Goal: Task Accomplishment & Management: Use online tool/utility

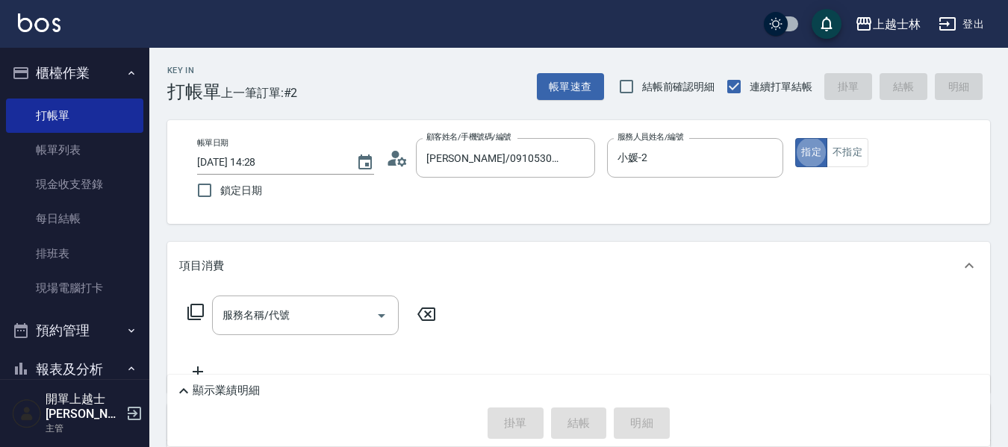
type button "true"
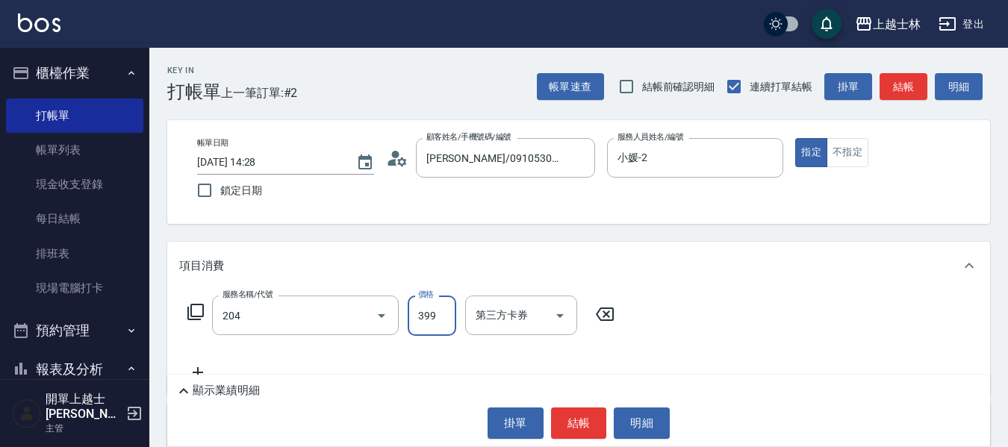
type input "A級洗+剪(204)"
type input "500"
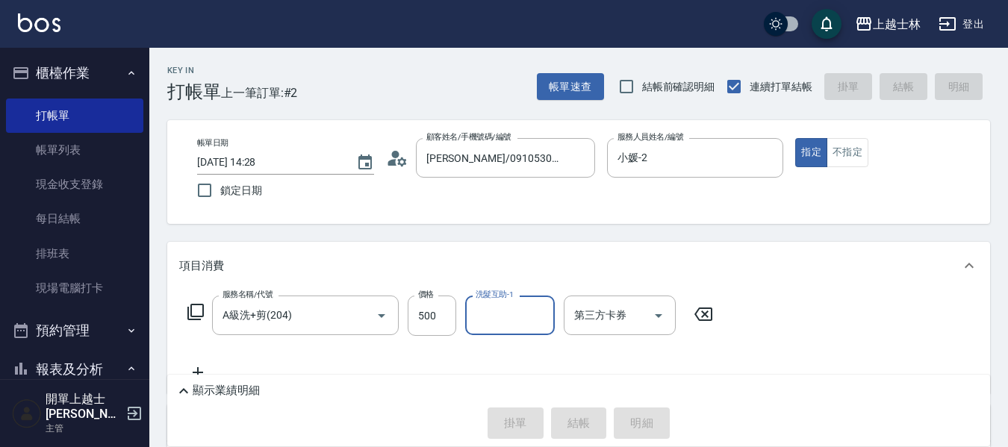
type input "[DATE] 15:35"
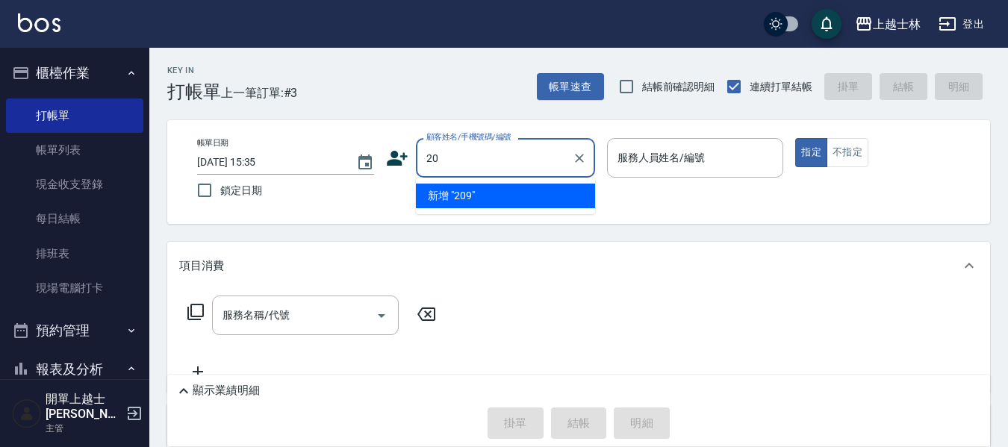
type input "2"
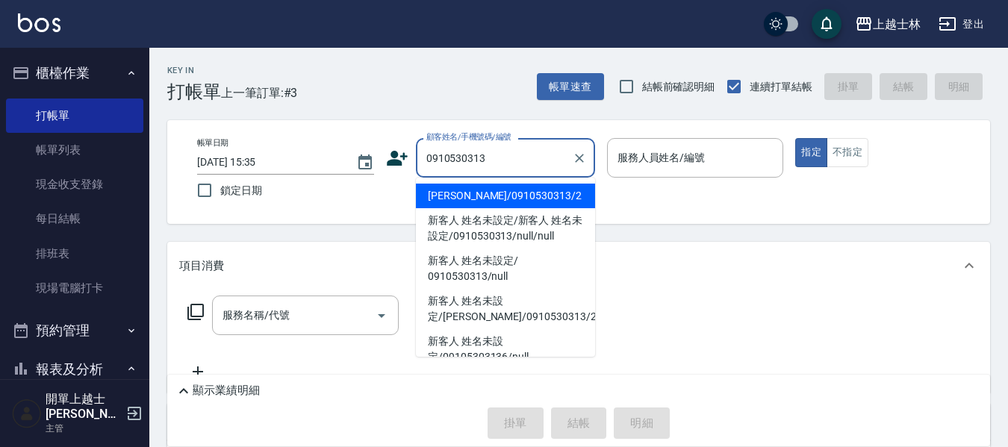
type input "[PERSON_NAME]/0910530313/2"
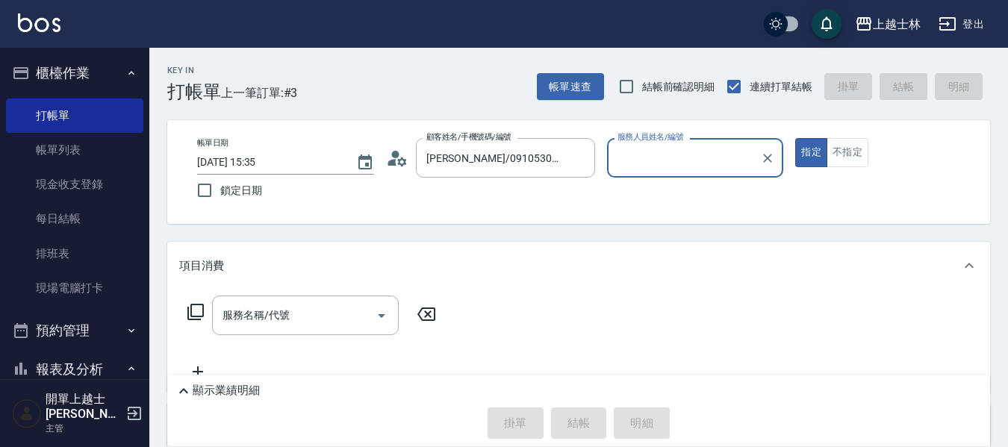
type input "小媛-2"
click at [795, 138] on button "指定" at bounding box center [811, 152] width 32 height 29
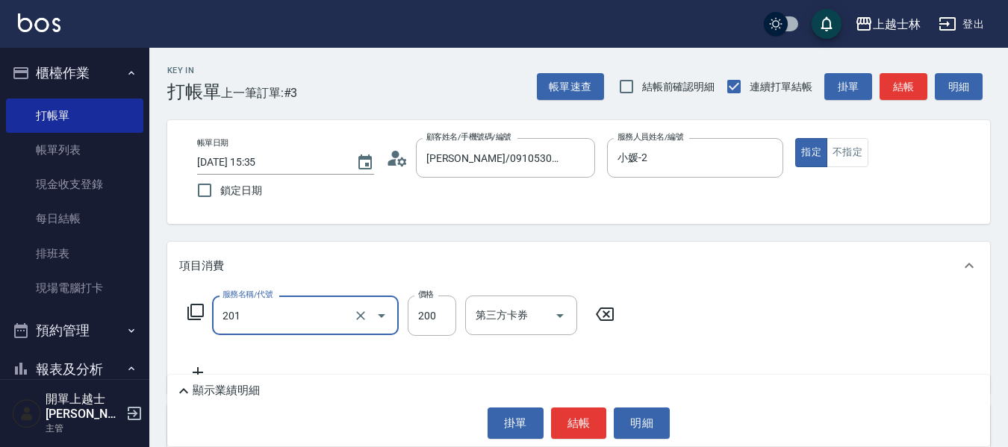
type input "B級單剪(201)"
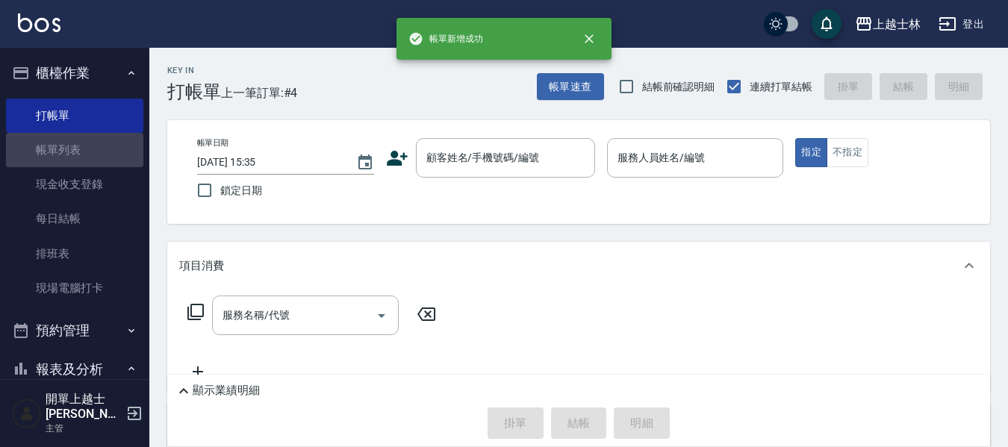
click at [103, 140] on link "帳單列表" at bounding box center [74, 150] width 137 height 34
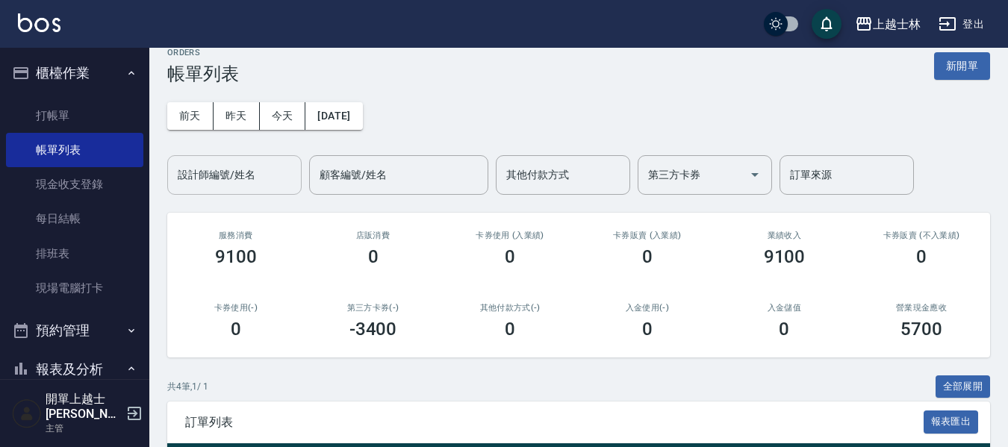
scroll to position [75, 0]
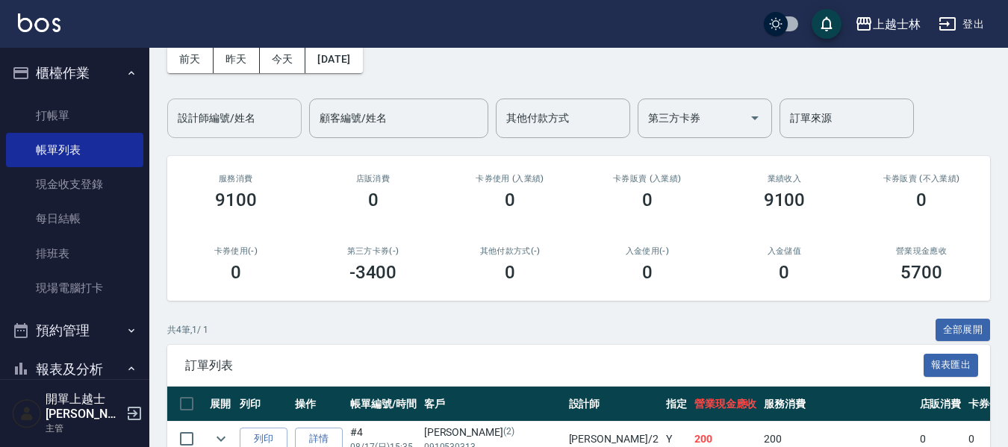
click at [213, 126] on div "設計師編號/姓名" at bounding box center [234, 119] width 134 height 40
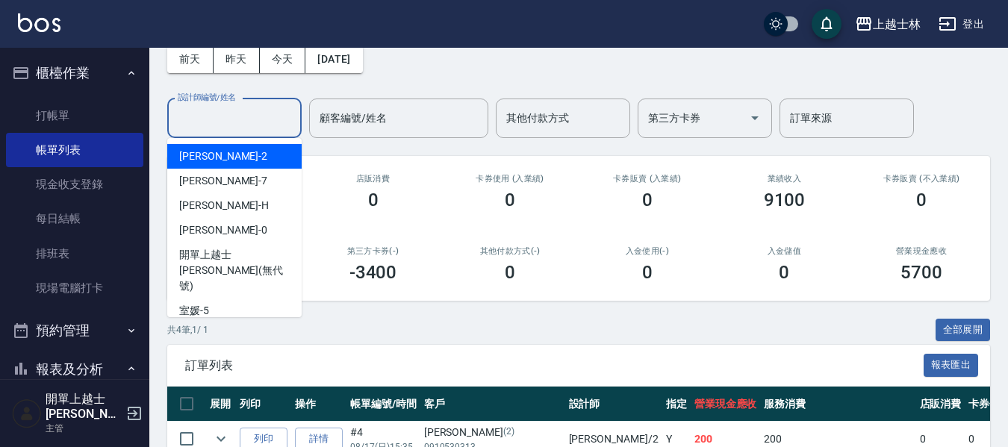
click at [253, 159] on div "小媛 -2" at bounding box center [234, 156] width 134 height 25
type input "小媛-2"
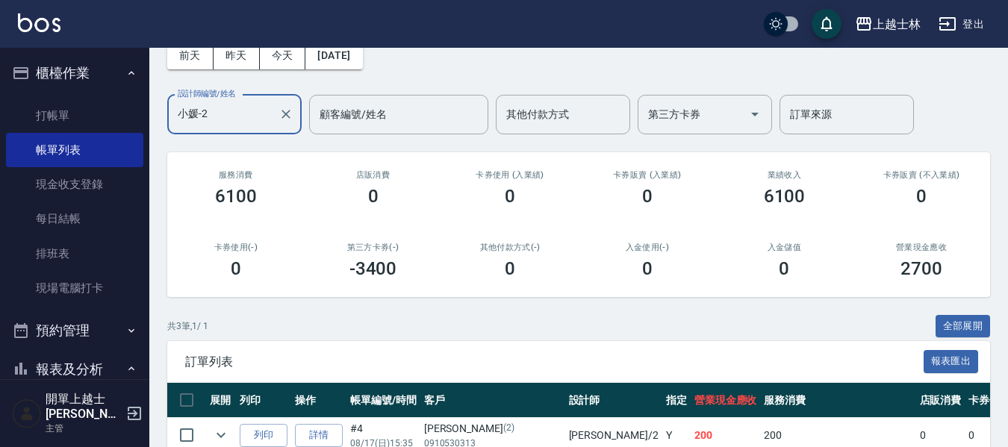
scroll to position [226, 0]
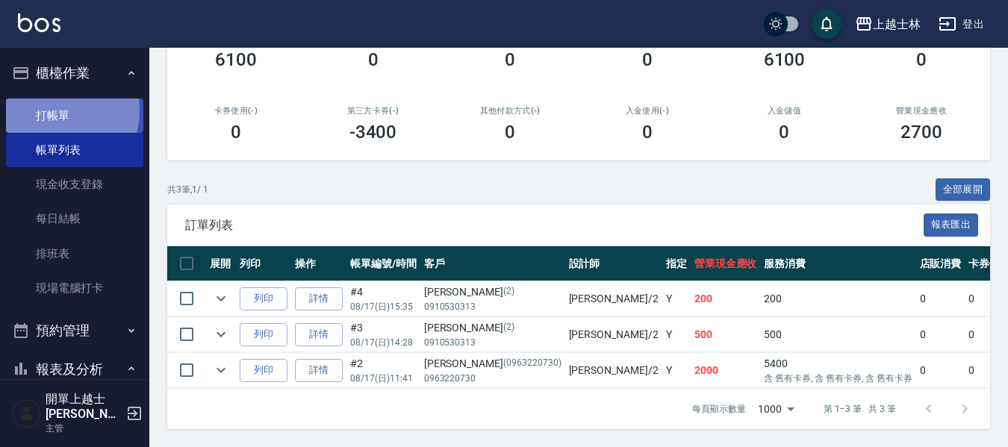
click at [49, 110] on link "打帳單" at bounding box center [74, 116] width 137 height 34
